Goal: Information Seeking & Learning: Learn about a topic

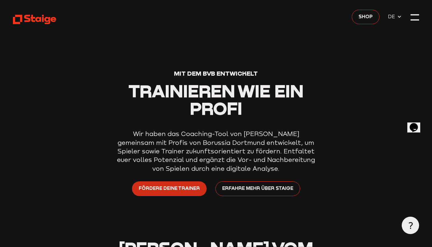
click at [193, 188] on span "Fördere deine Trainer" at bounding box center [169, 188] width 61 height 8
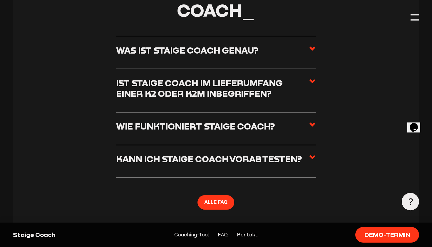
scroll to position [1439, 0]
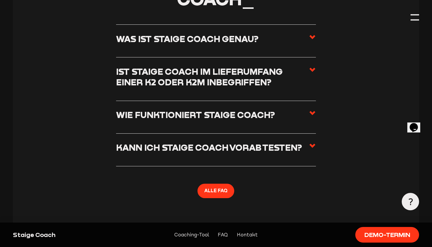
click at [315, 145] on use at bounding box center [313, 145] width 6 height 4
click at [0, 0] on input "Kann ich Staige Coach vorab testen?" at bounding box center [0, 0] width 0 height 0
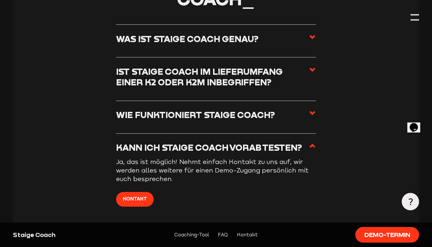
click at [315, 145] on icon at bounding box center [312, 145] width 7 height 7
click at [0, 0] on input "Kann ich Staige Coach vorab testen?" at bounding box center [0, 0] width 0 height 0
click at [312, 67] on icon at bounding box center [312, 69] width 7 height 7
click at [0, 0] on input "Ist Staige Coach im Lieferumfang einer K2 oder K2M inbegriffen?" at bounding box center [0, 0] width 0 height 0
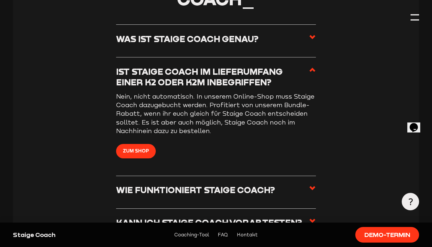
click at [312, 70] on use at bounding box center [313, 70] width 6 height 4
click at [0, 0] on input "Ist Staige Coach im Lieferumfang einer K2 oder K2M inbegriffen?" at bounding box center [0, 0] width 0 height 0
click at [312, 43] on span at bounding box center [312, 41] width 7 height 15
click at [0, 0] on input "Was ist Staige Coach genau?" at bounding box center [0, 0] width 0 height 0
